Goal: Task Accomplishment & Management: Manage account settings

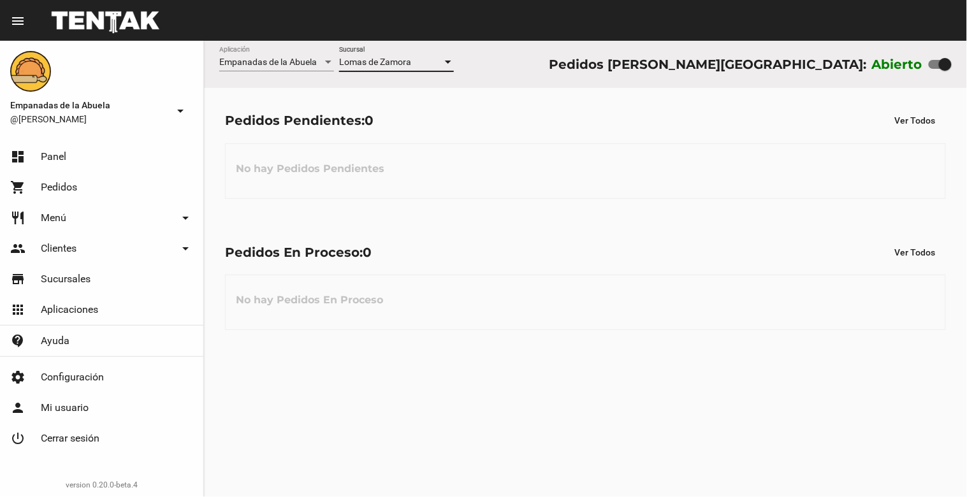
click at [452, 64] on div at bounding box center [448, 62] width 11 height 10
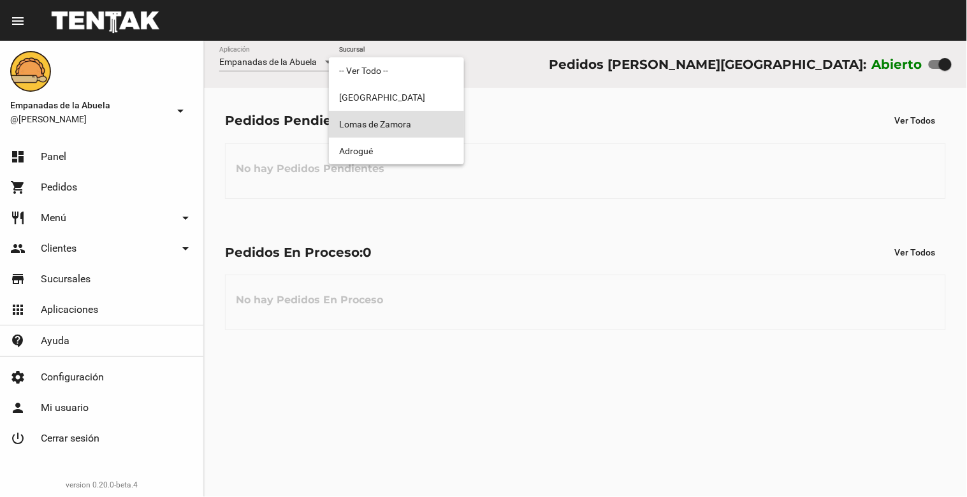
click at [430, 134] on span "Lomas de Zamora" at bounding box center [396, 124] width 115 height 27
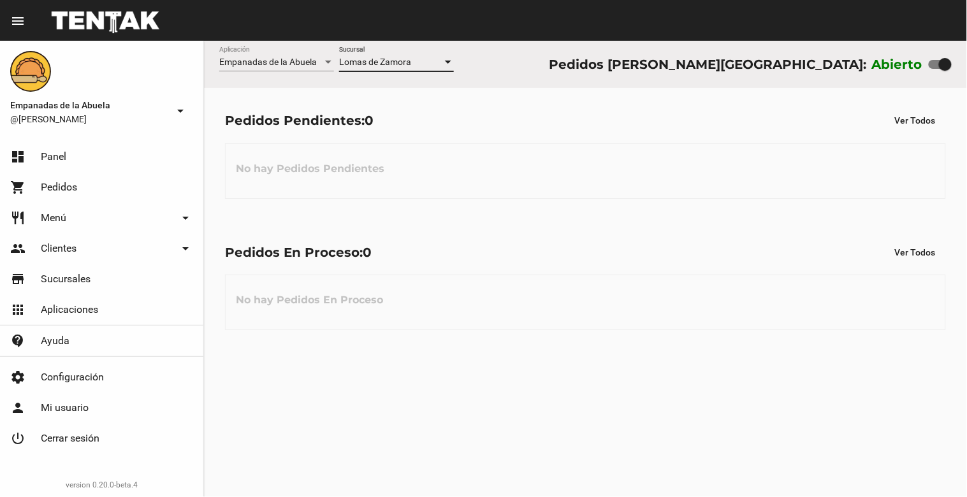
click at [444, 64] on div at bounding box center [448, 62] width 11 height 10
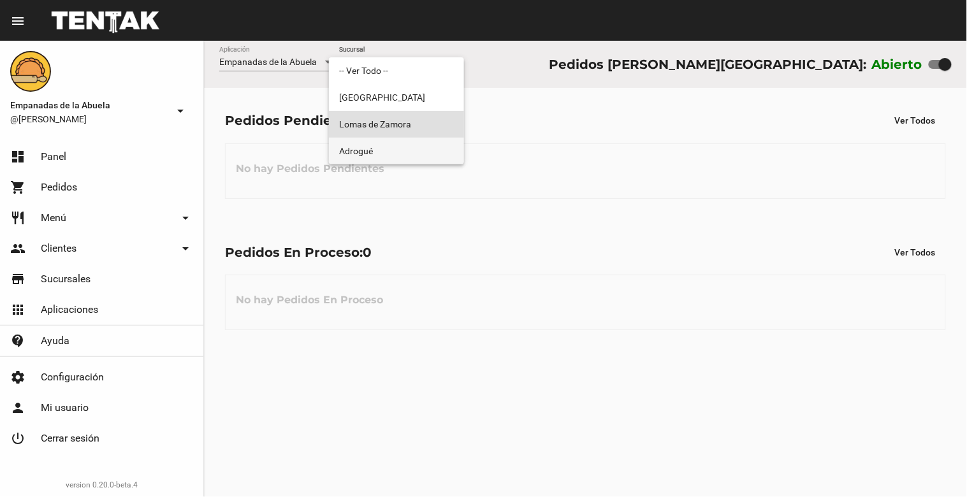
click at [427, 154] on span "Adrogué" at bounding box center [396, 151] width 115 height 27
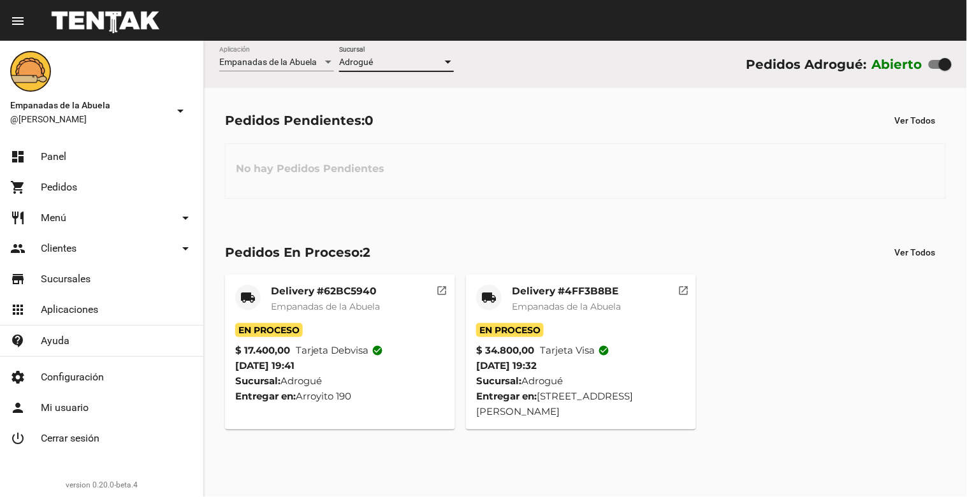
click at [444, 61] on div at bounding box center [448, 62] width 11 height 10
click at [0, 0] on div at bounding box center [0, 0] width 0 height 0
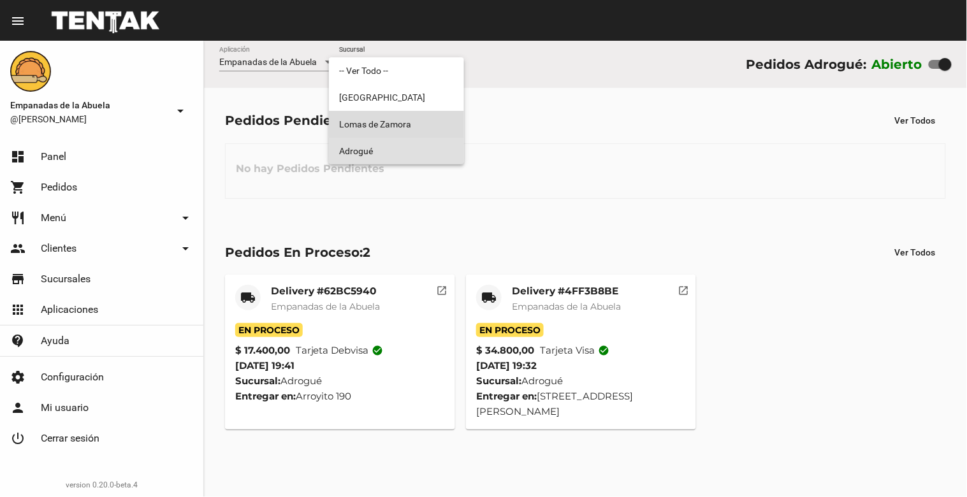
click at [424, 121] on span "Lomas de Zamora" at bounding box center [396, 124] width 115 height 27
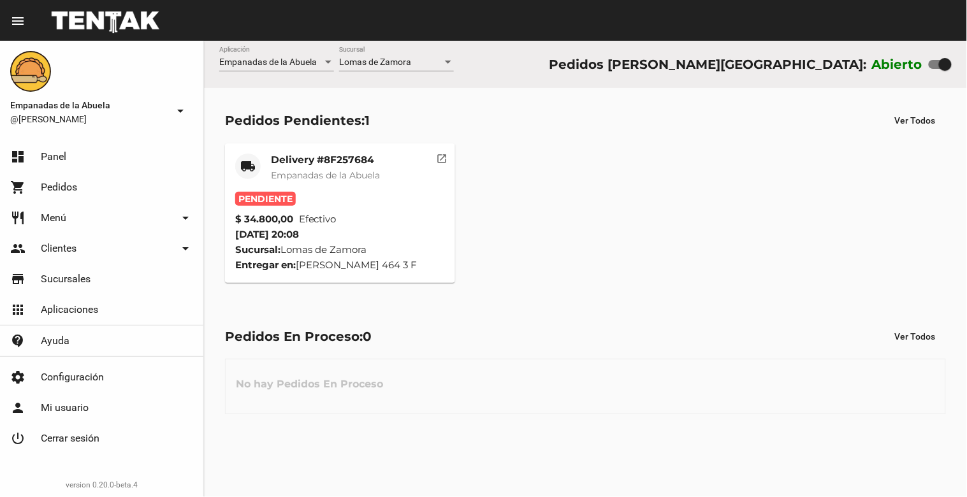
click at [283, 173] on span "Empanadas de la Abuela" at bounding box center [325, 175] width 109 height 11
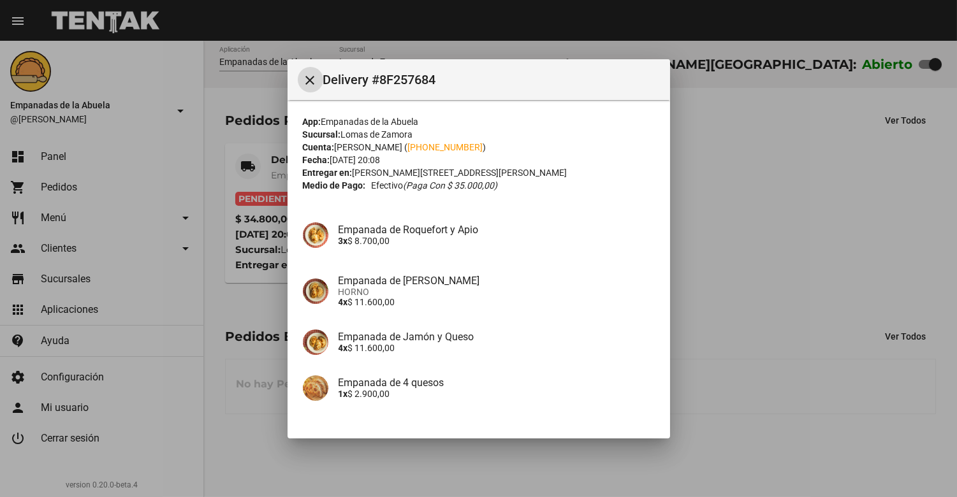
scroll to position [88, 0]
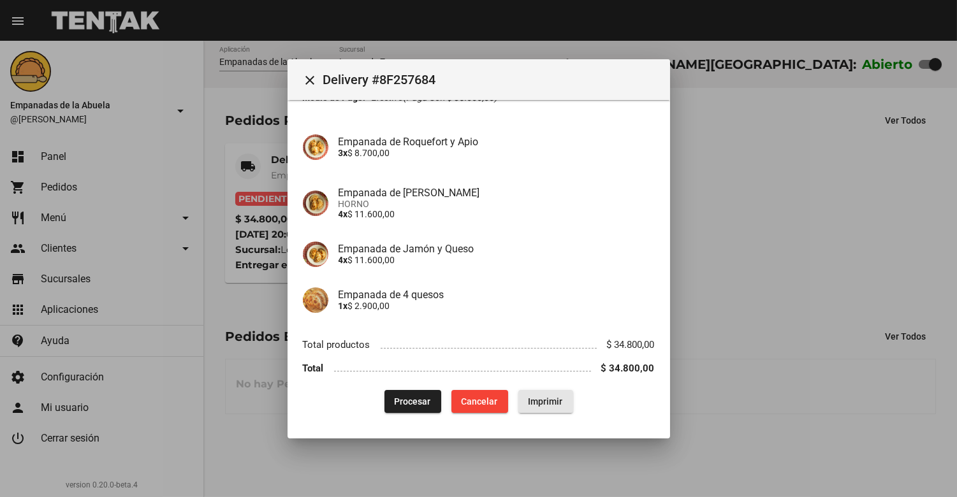
click at [543, 405] on span "Imprimir" at bounding box center [546, 402] width 34 height 10
click at [405, 397] on span "Procesar" at bounding box center [413, 402] width 36 height 10
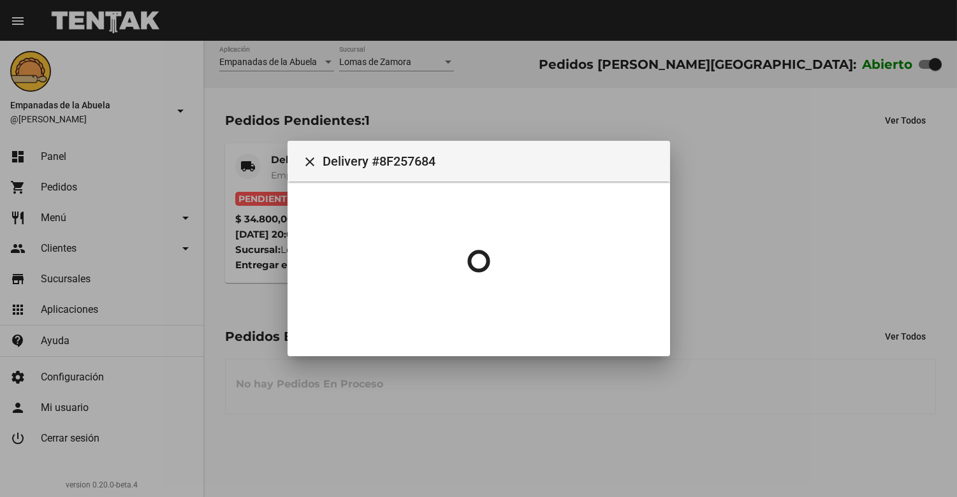
click at [405, 396] on div at bounding box center [478, 248] width 957 height 497
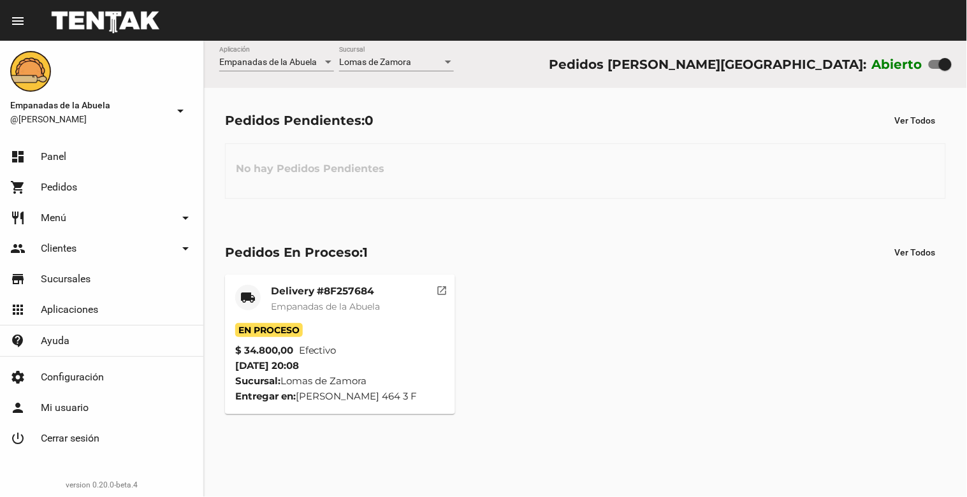
click at [356, 305] on span "Empanadas de la Abuela" at bounding box center [325, 306] width 109 height 11
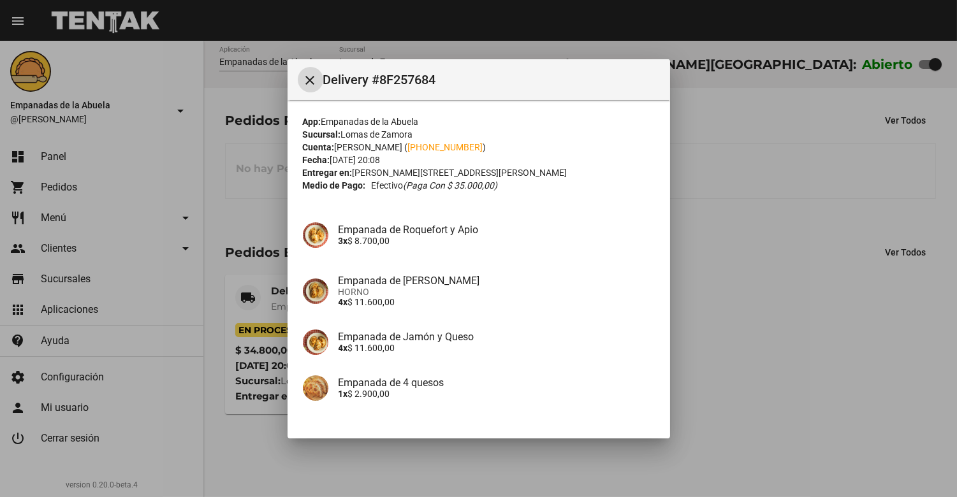
scroll to position [88, 0]
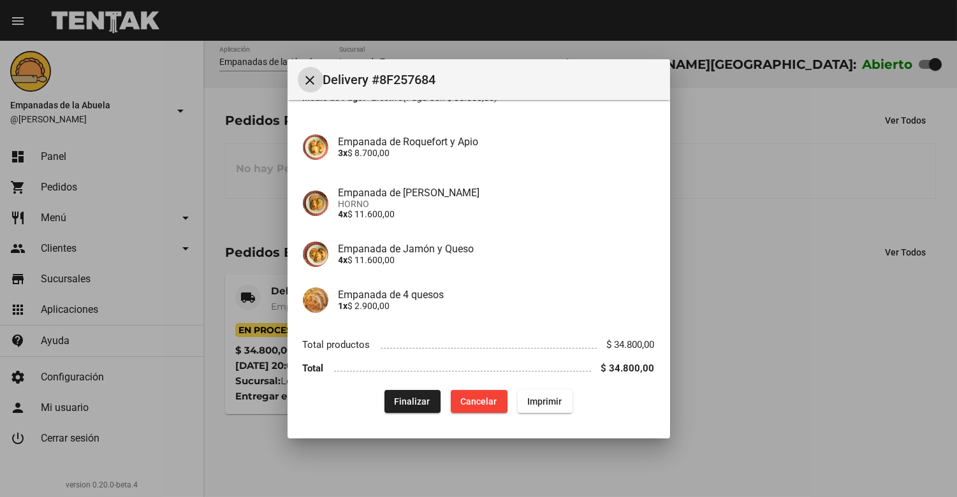
click at [396, 399] on span "Finalizar" at bounding box center [413, 402] width 36 height 10
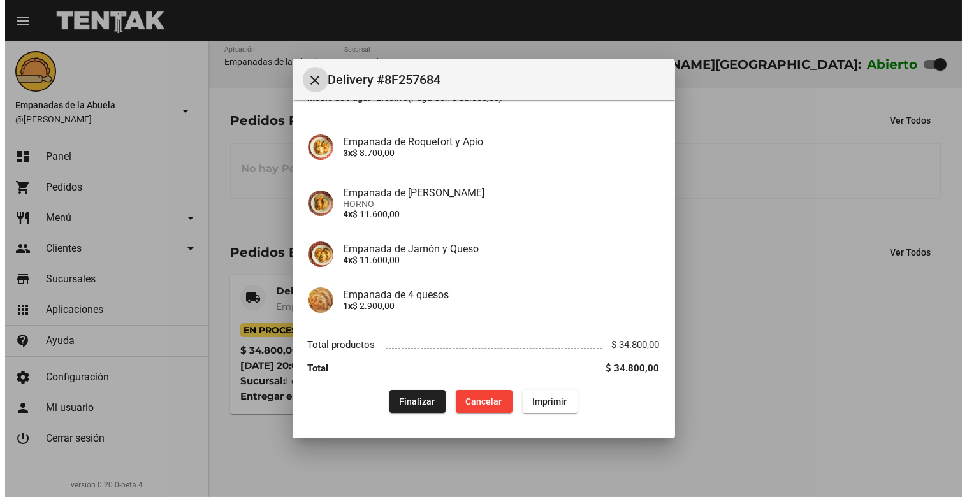
scroll to position [0, 0]
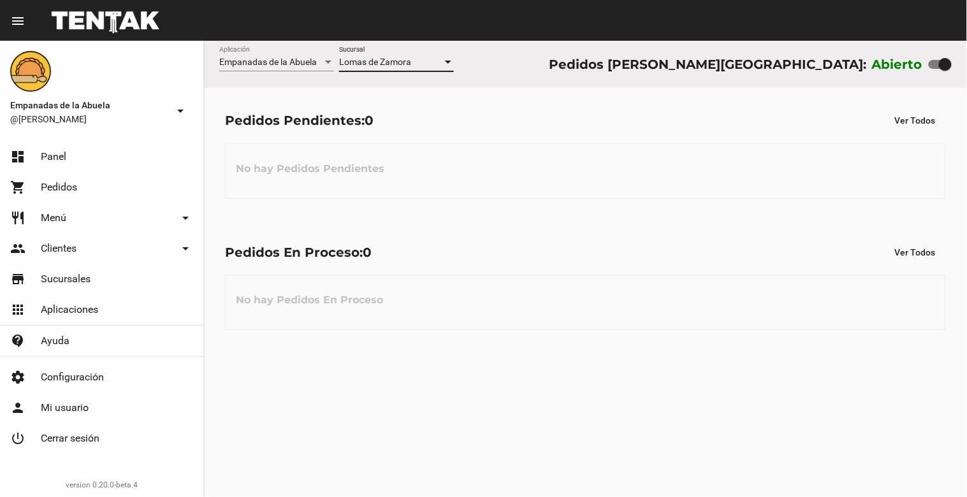
click at [449, 62] on div at bounding box center [448, 62] width 6 height 3
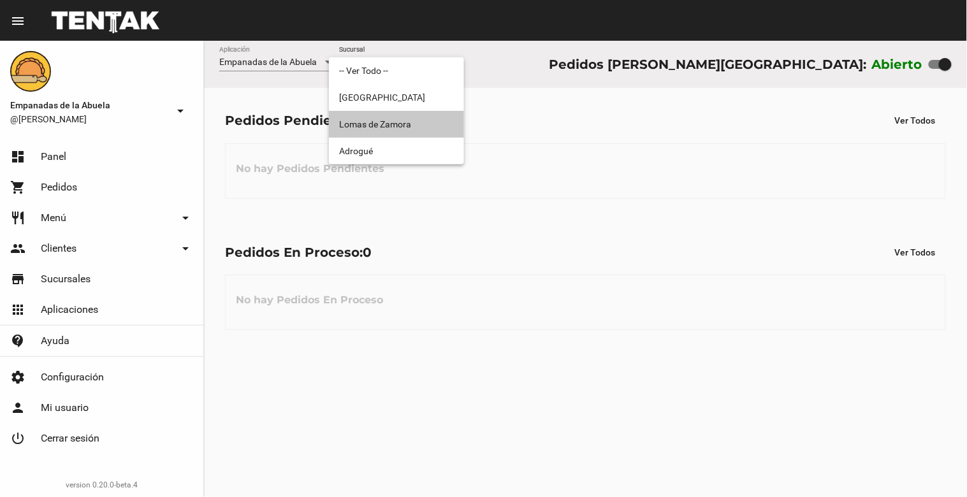
click at [462, 136] on mat-option "Lomas de Zamora" at bounding box center [396, 124] width 135 height 27
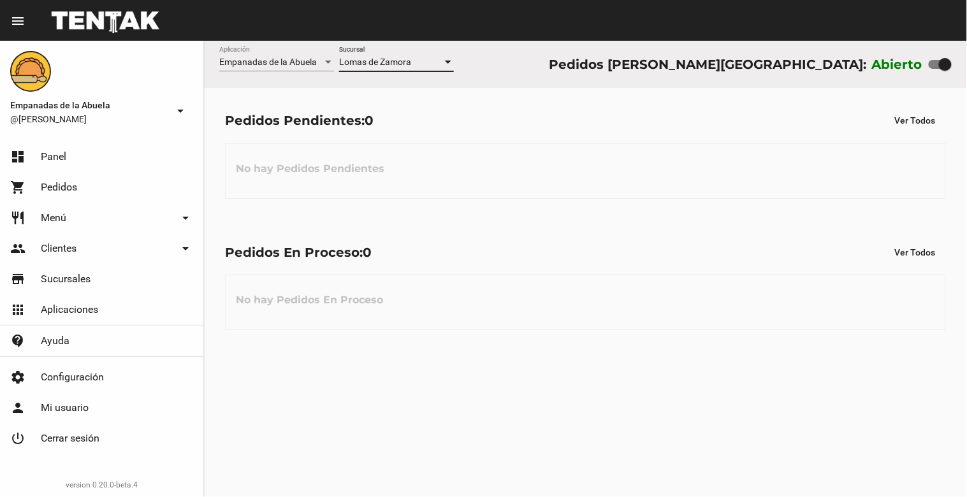
click at [455, 64] on div "Empanadas de la Abuela Aplicación [PERSON_NAME] [GEOGRAPHIC_DATA] Pedidos [PERS…" at bounding box center [585, 64] width 763 height 47
click at [450, 64] on div at bounding box center [448, 62] width 6 height 3
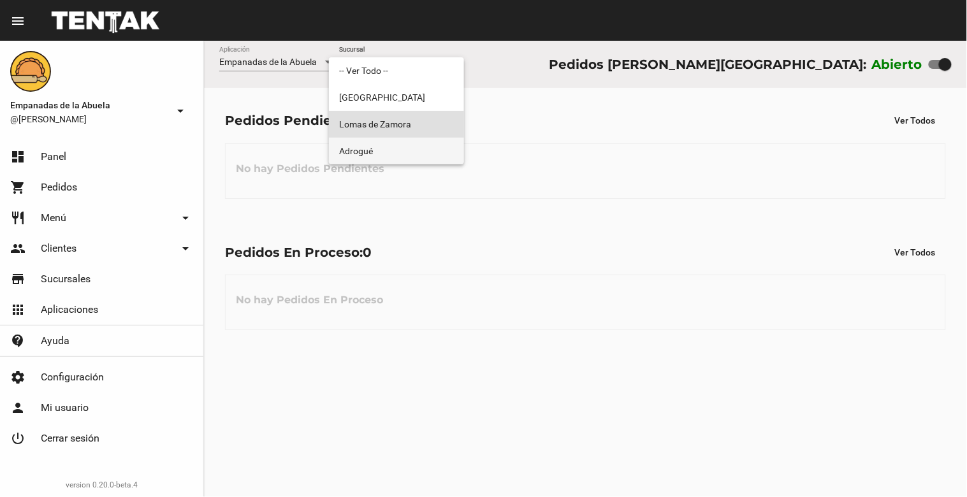
click at [463, 153] on mat-option "Adrogué" at bounding box center [396, 151] width 135 height 27
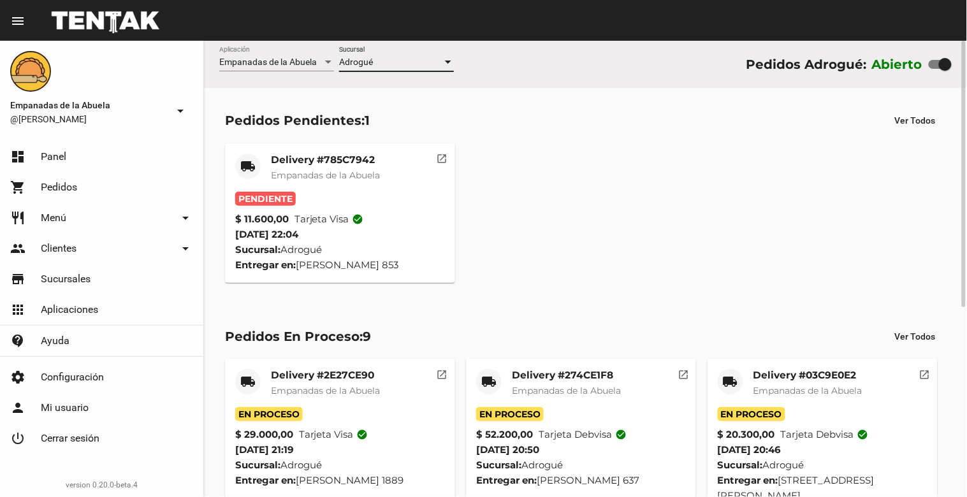
click at [442, 62] on div "Adrogué" at bounding box center [390, 62] width 103 height 10
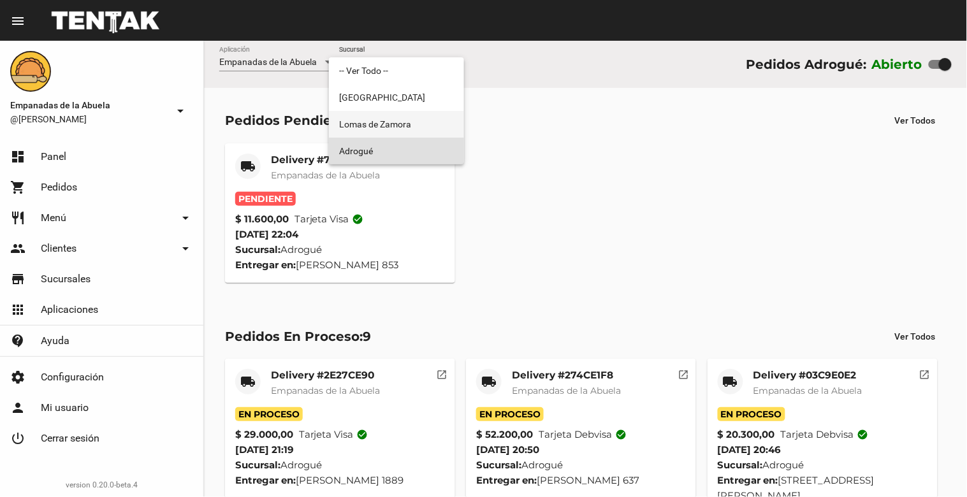
click at [406, 119] on span "Lomas de Zamora" at bounding box center [396, 124] width 115 height 27
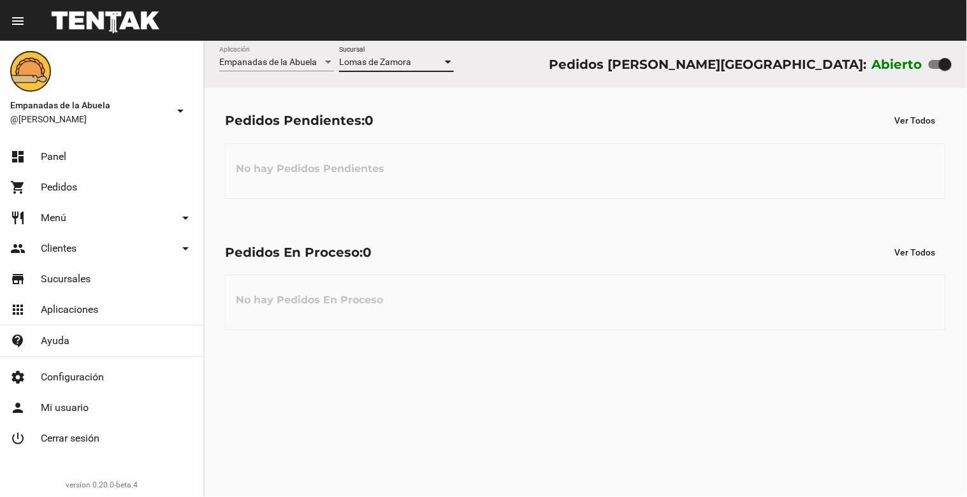
click at [942, 70] on div at bounding box center [945, 64] width 13 height 13
click at [936, 70] on input "checkbox" at bounding box center [935, 69] width 1 height 1
checkbox input "false"
